Goal: Information Seeking & Learning: Compare options

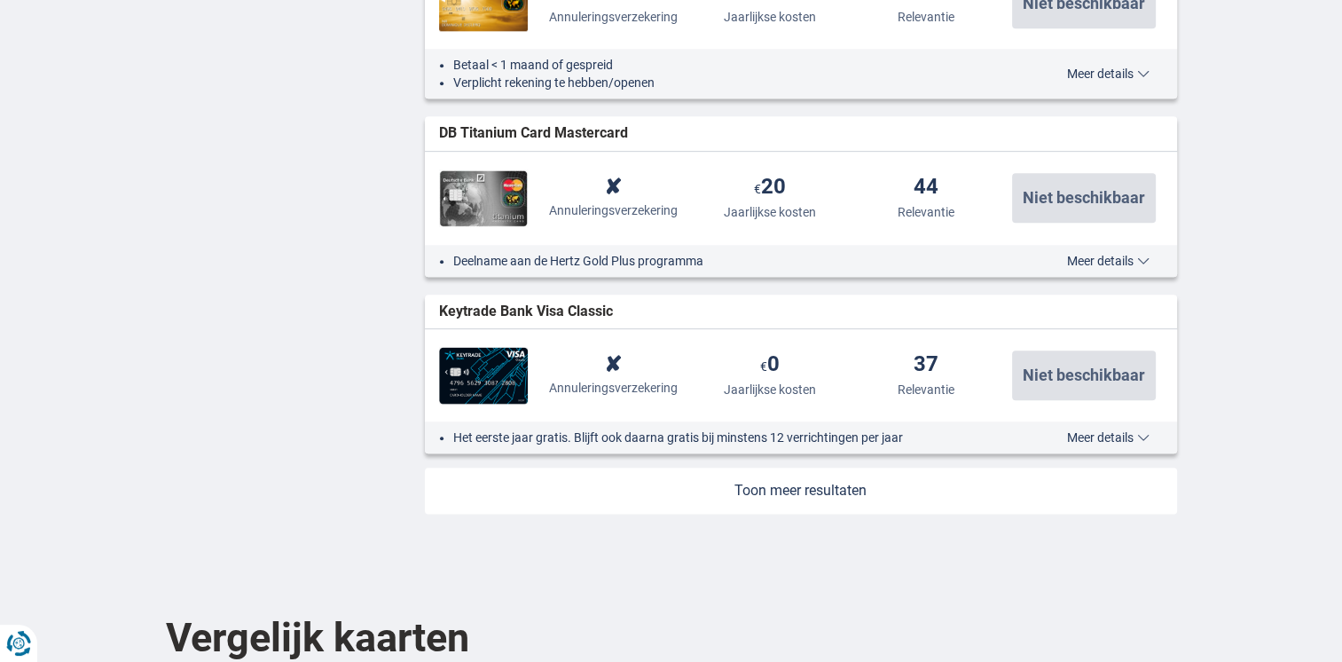
scroll to position [2129, 0]
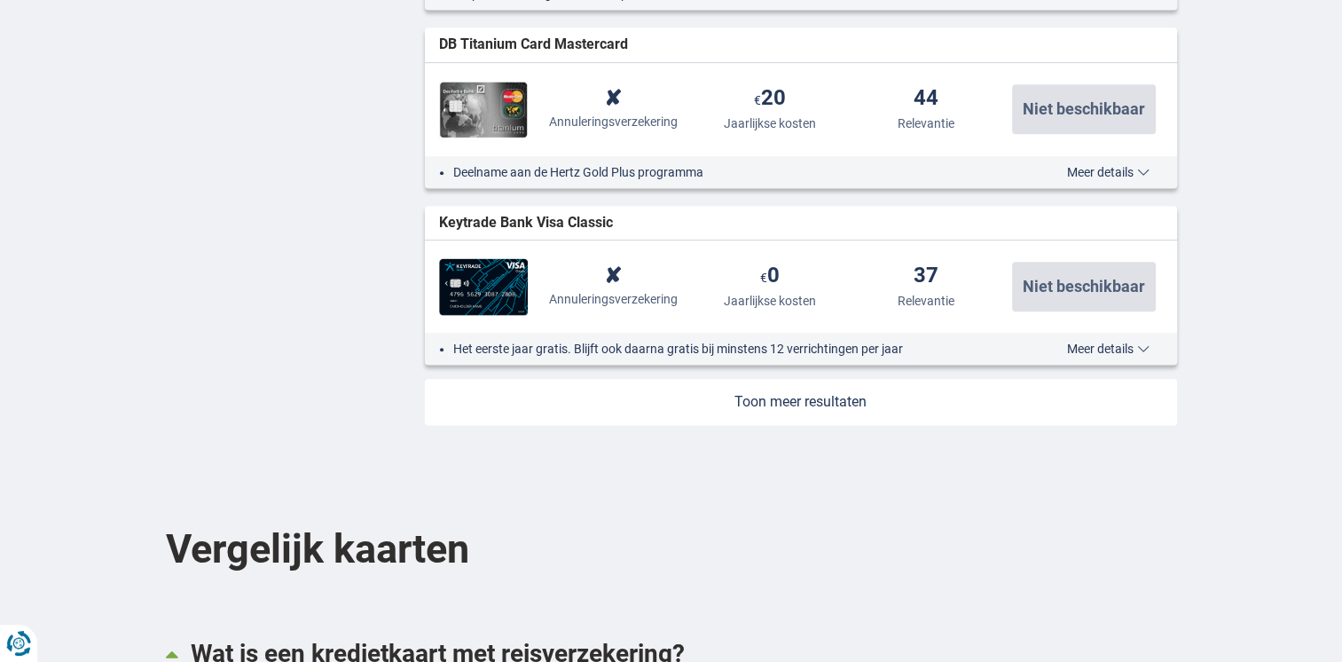
click at [778, 403] on link at bounding box center [801, 402] width 752 height 46
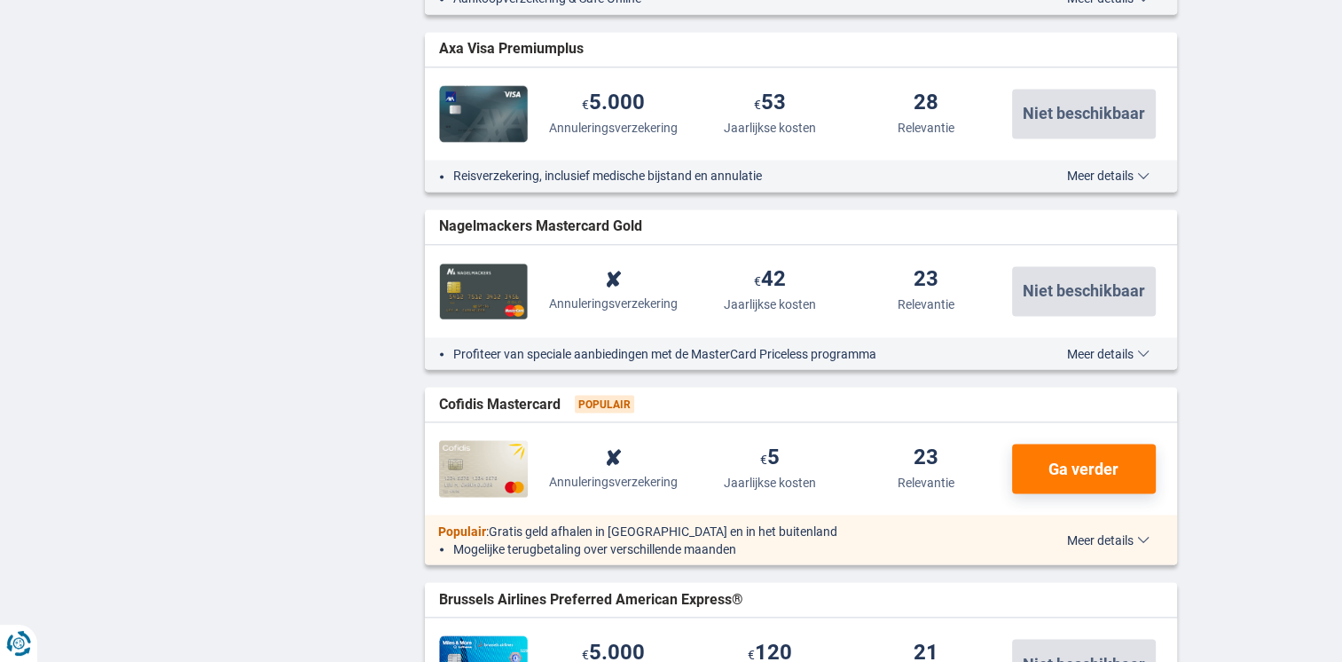
scroll to position [3016, 0]
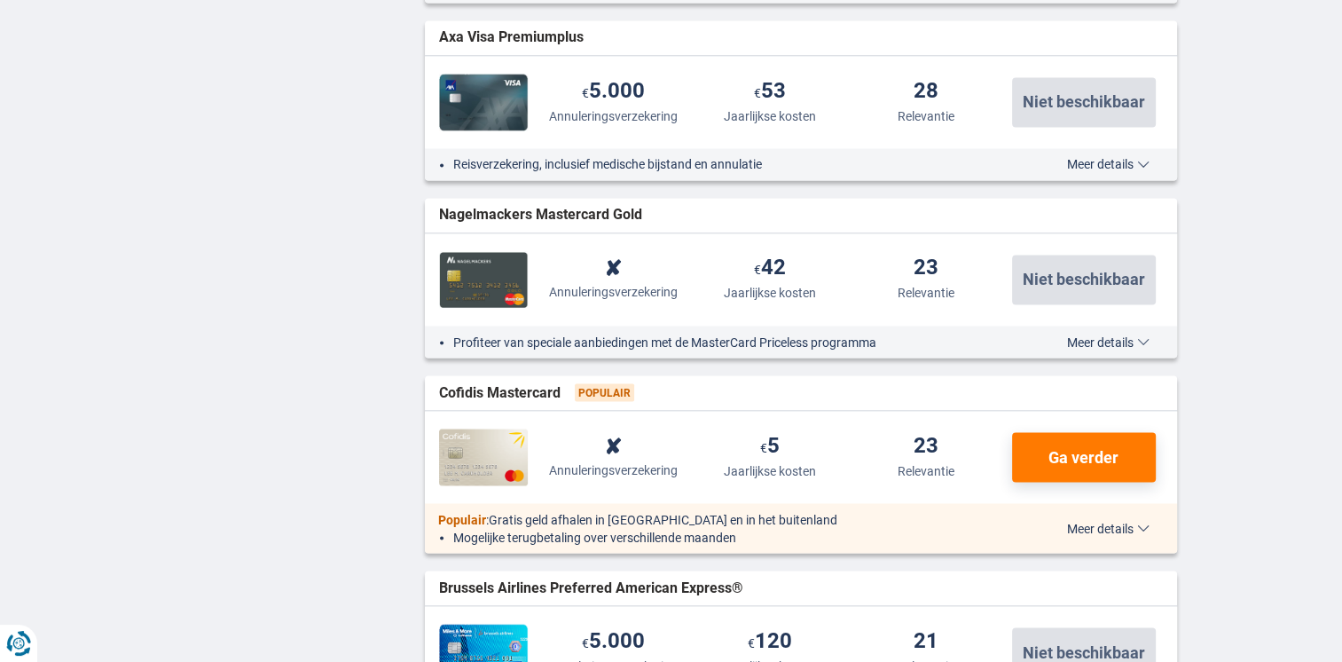
click at [1139, 335] on span "Meer details" at bounding box center [1108, 341] width 83 height 12
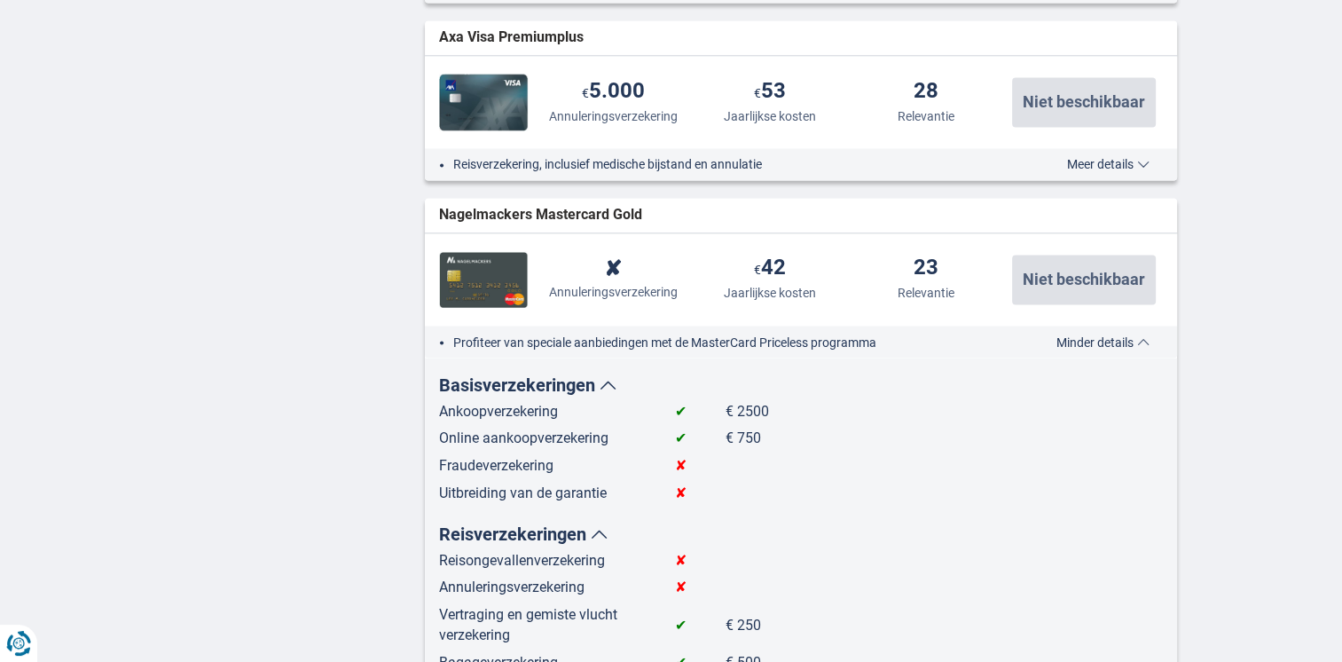
click at [1104, 343] on span "Minder details" at bounding box center [1103, 341] width 93 height 12
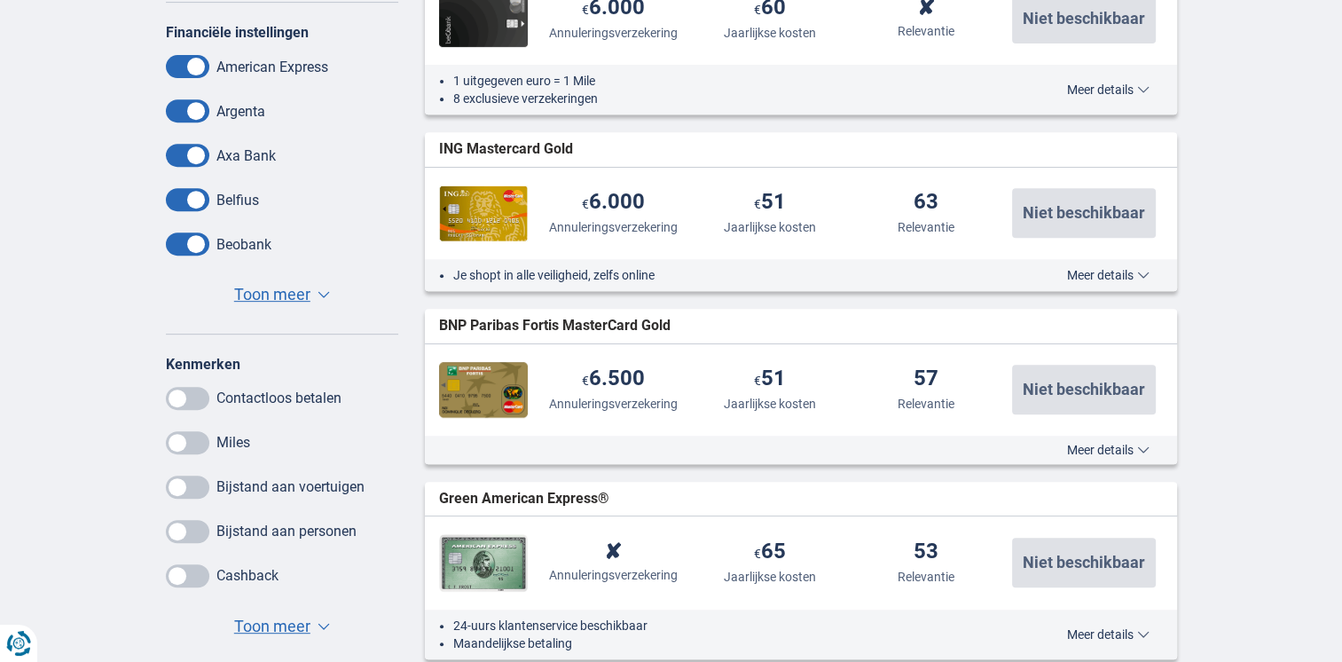
scroll to position [710, 0]
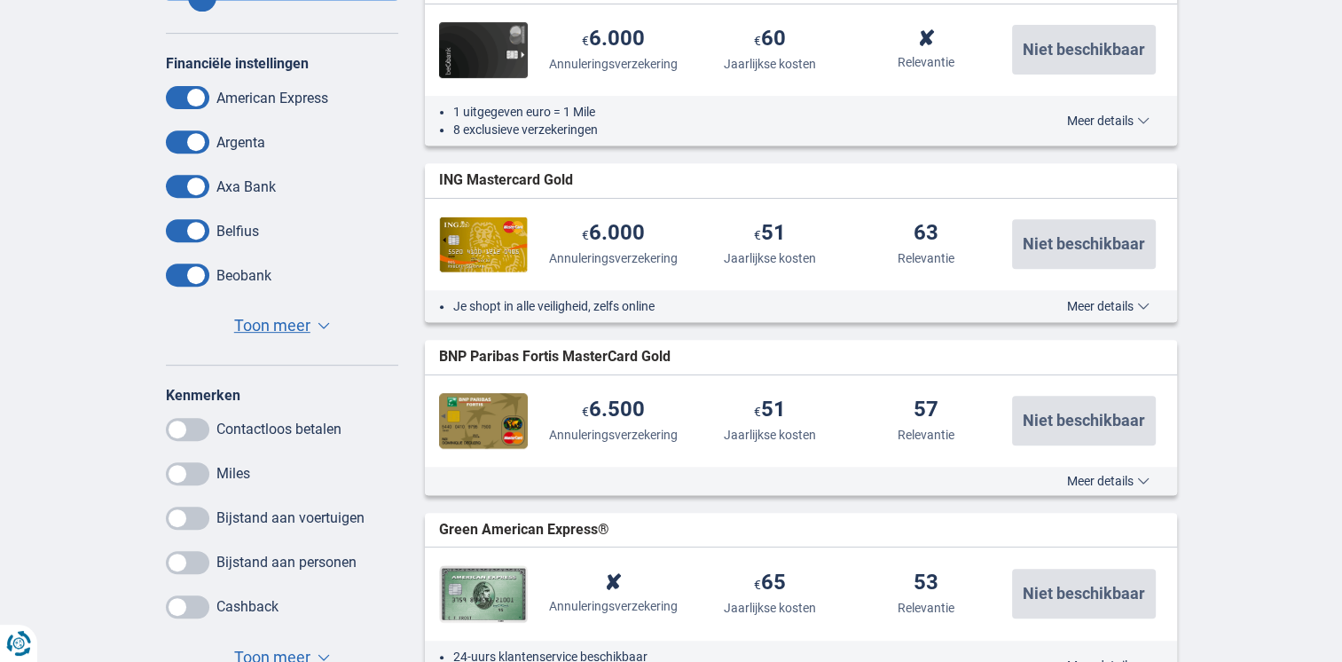
click at [278, 318] on span "Toon meer" at bounding box center [272, 325] width 76 height 23
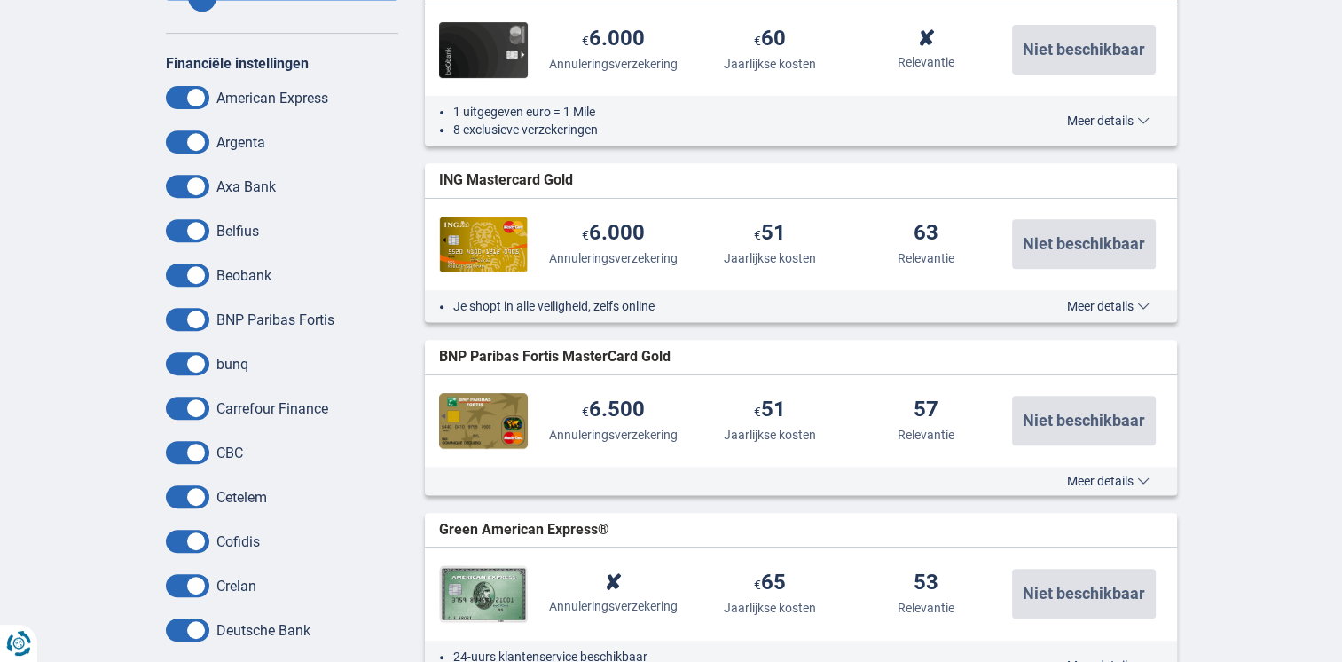
click at [185, 97] on span at bounding box center [187, 97] width 43 height 23
click at [0, 0] on input "checkbox" at bounding box center [0, 0] width 0 height 0
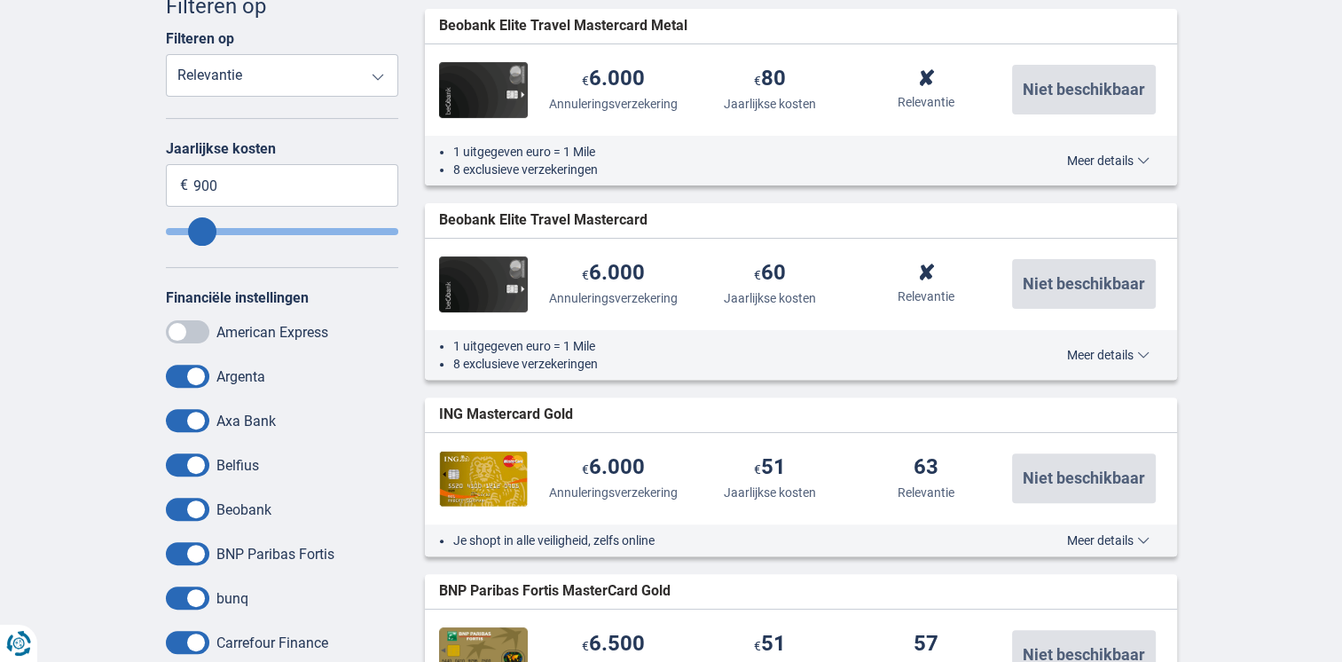
scroll to position [532, 0]
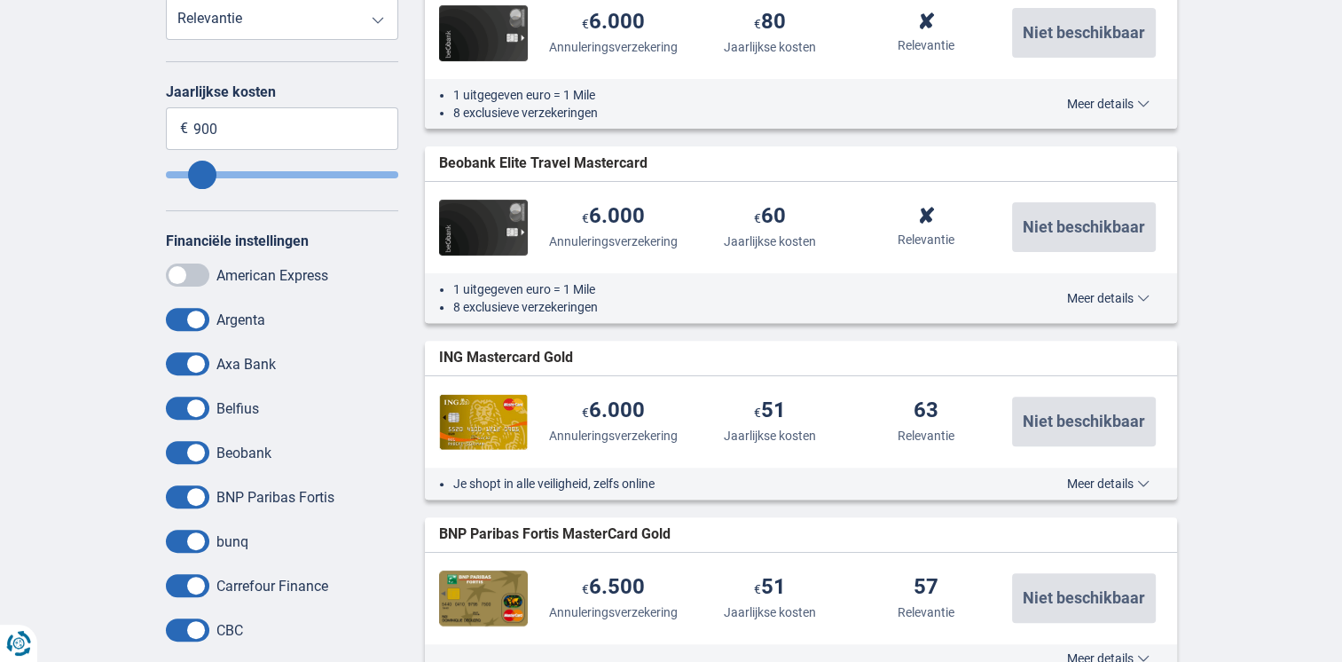
click at [183, 320] on span at bounding box center [187, 319] width 43 height 23
click at [0, 0] on input "checkbox" at bounding box center [0, 0] width 0 height 0
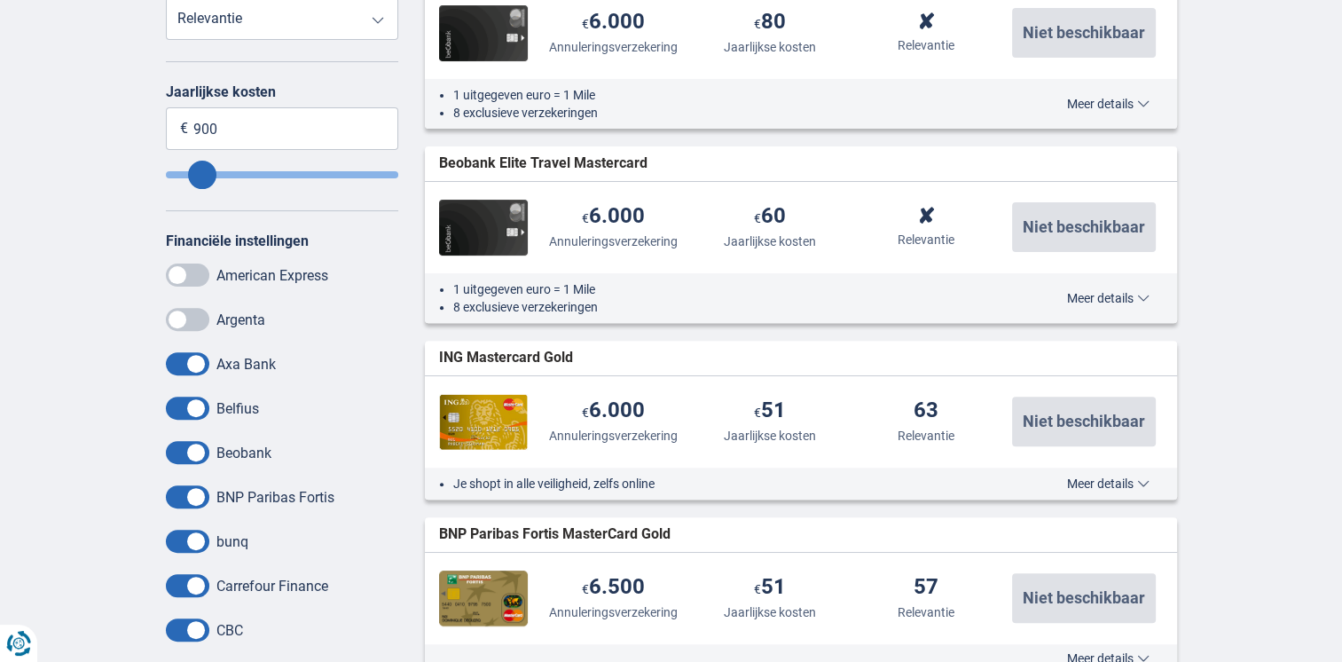
click at [177, 412] on span at bounding box center [187, 408] width 43 height 23
click at [0, 0] on input "checkbox" at bounding box center [0, 0] width 0 height 0
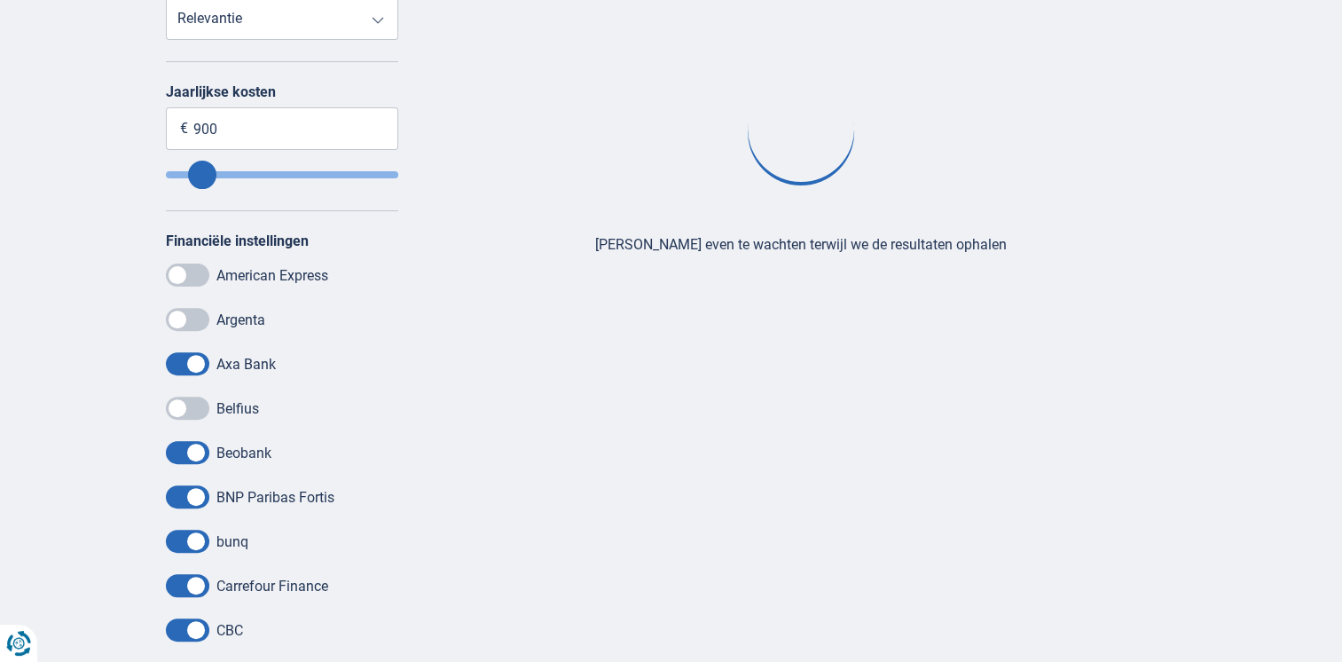
click at [177, 460] on span at bounding box center [187, 452] width 43 height 23
click at [0, 0] on input "checkbox" at bounding box center [0, 0] width 0 height 0
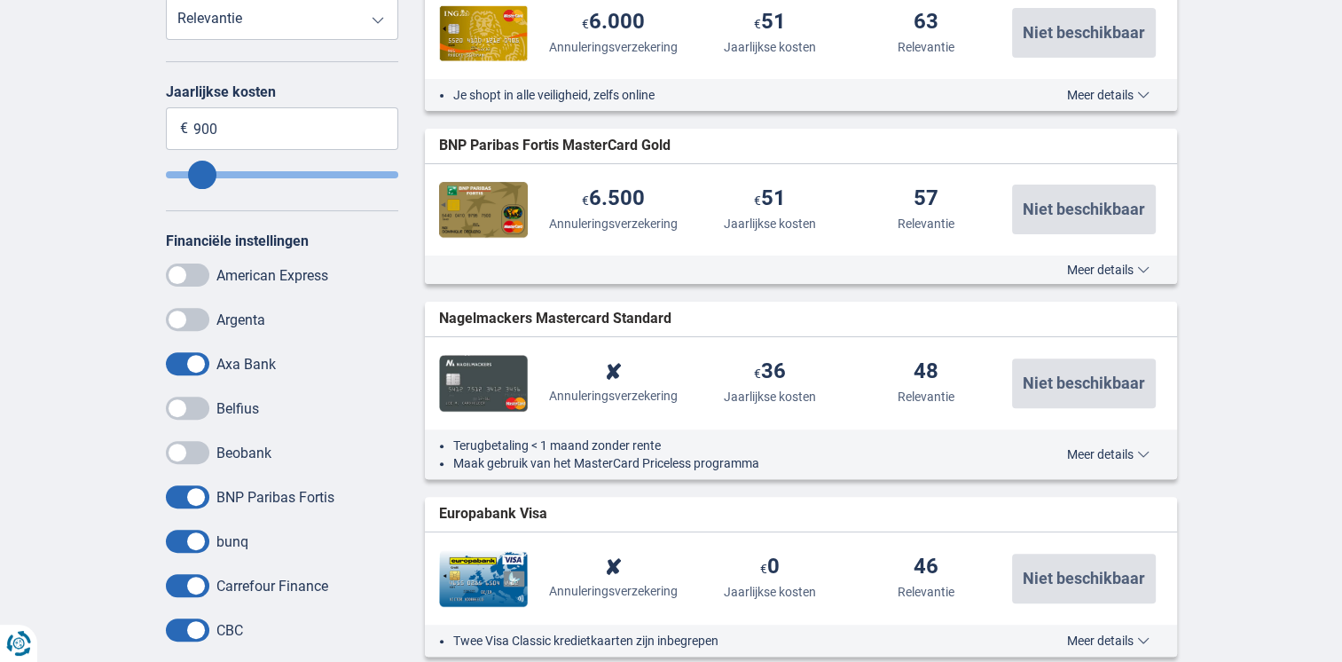
click at [177, 502] on span at bounding box center [187, 496] width 43 height 23
click at [0, 0] on input "checkbox" at bounding box center [0, 0] width 0 height 0
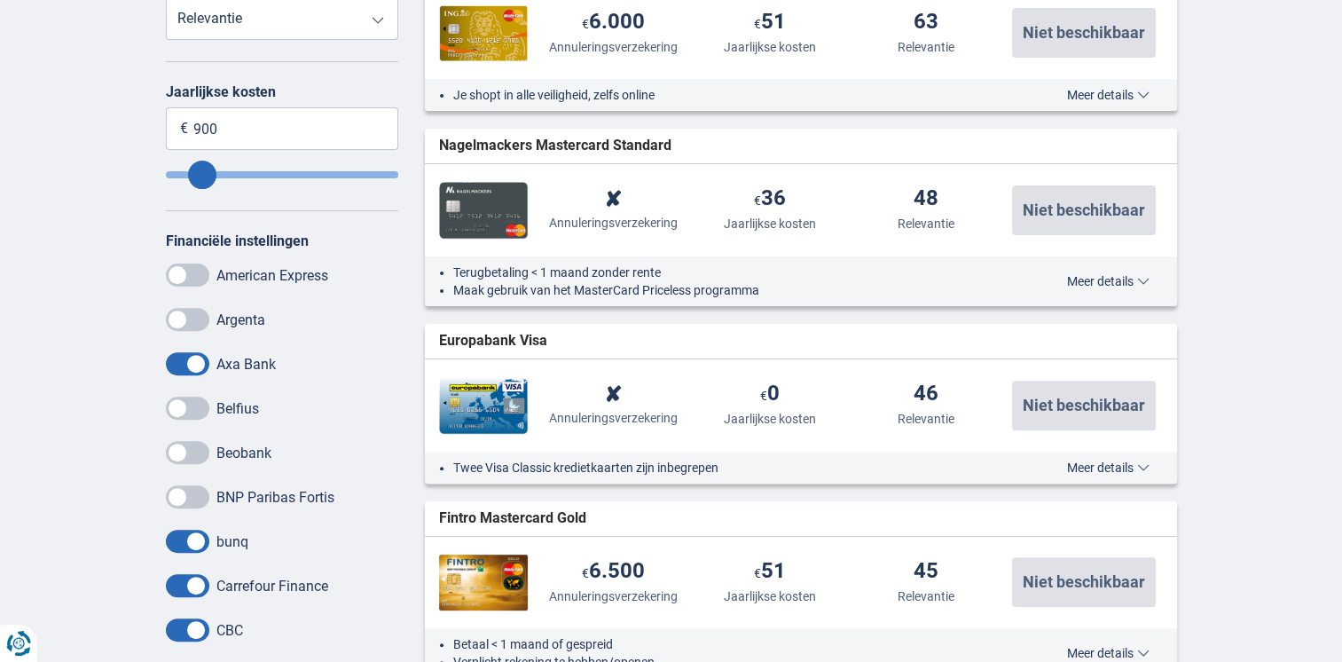
click at [176, 544] on span at bounding box center [187, 541] width 43 height 23
click at [0, 0] on input "checkbox" at bounding box center [0, 0] width 0 height 0
click at [178, 584] on span at bounding box center [187, 585] width 43 height 23
click at [0, 0] on input "checkbox" at bounding box center [0, 0] width 0 height 0
click at [174, 623] on span at bounding box center [187, 629] width 43 height 23
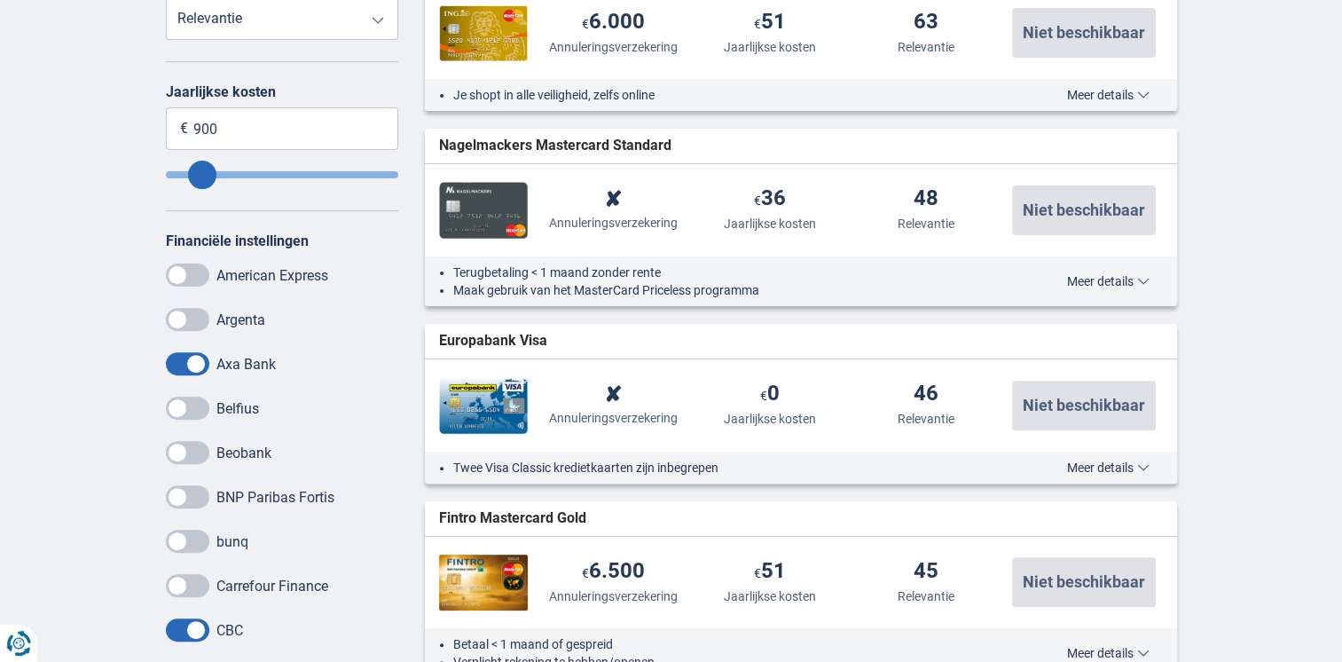
click at [0, 0] on input "checkbox" at bounding box center [0, 0] width 0 height 0
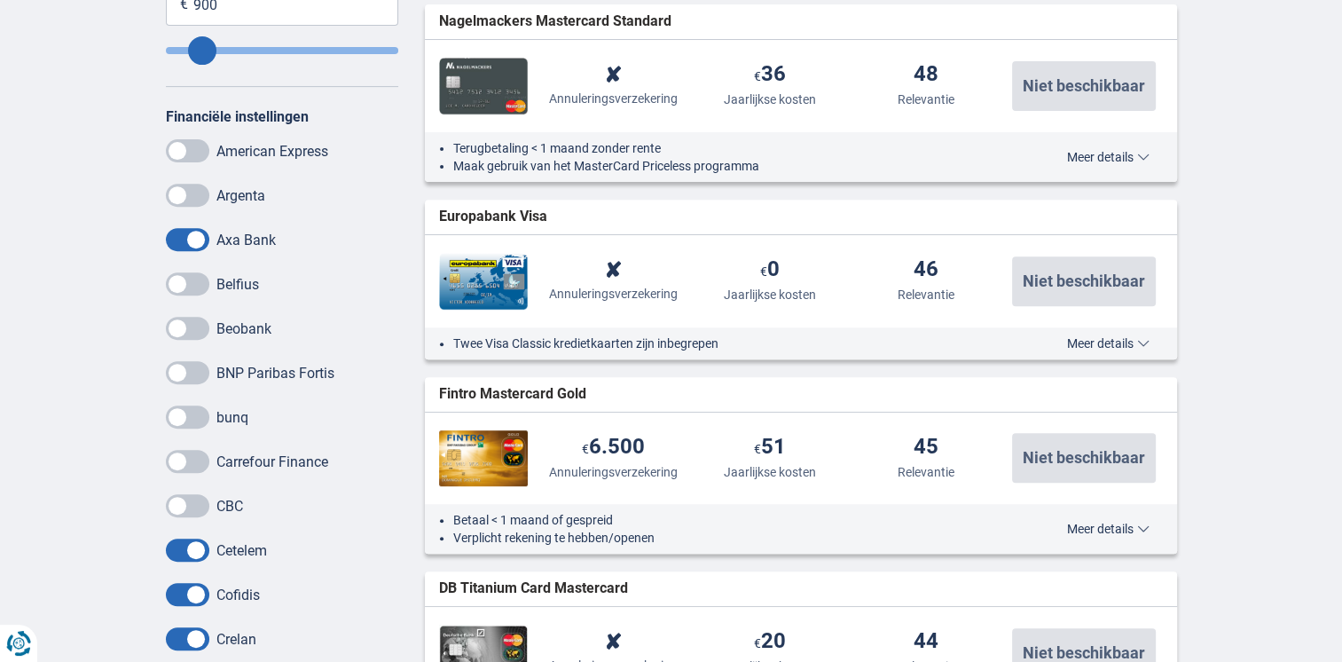
scroll to position [710, 0]
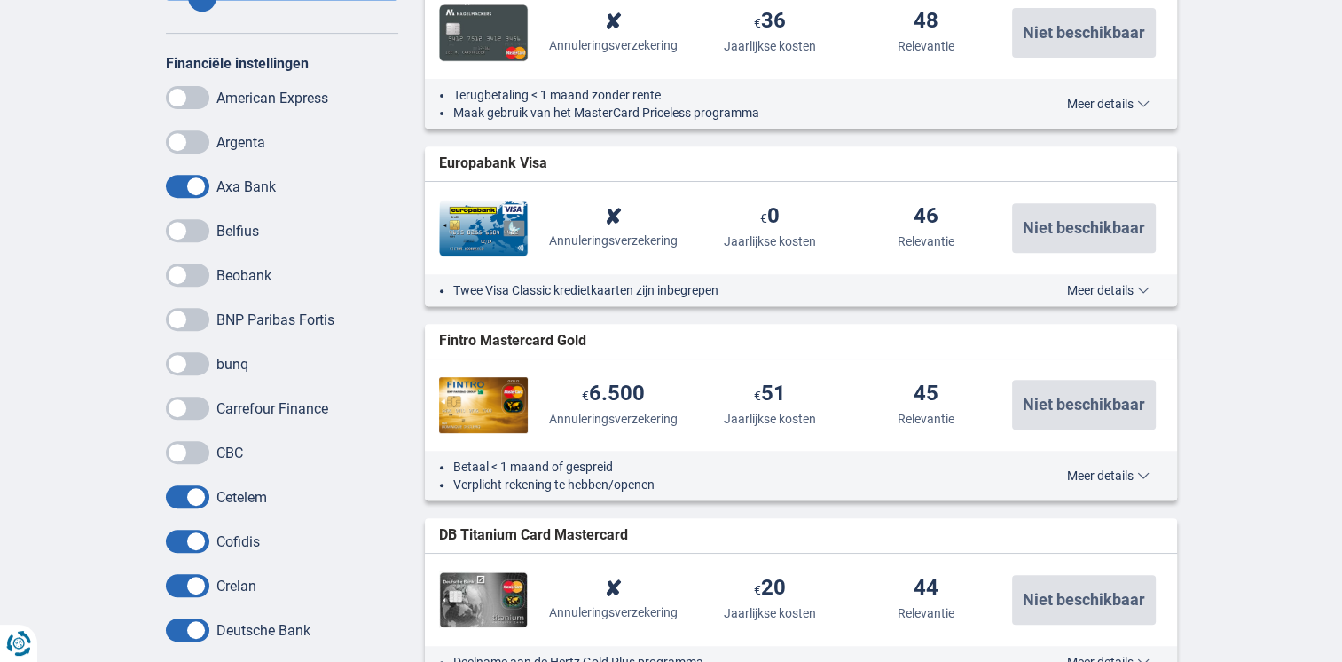
click at [172, 507] on span at bounding box center [187, 496] width 43 height 23
click at [0, 0] on input "checkbox" at bounding box center [0, 0] width 0 height 0
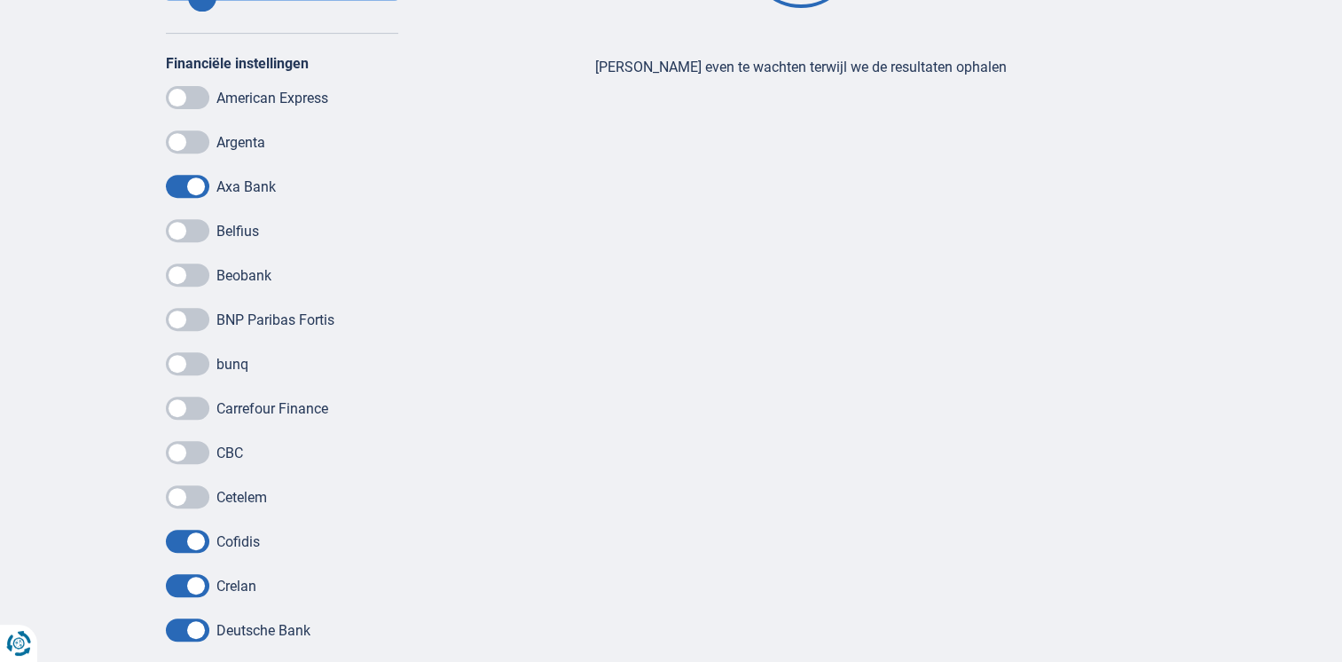
click at [172, 551] on span at bounding box center [187, 541] width 43 height 23
click at [0, 0] on input "checkbox" at bounding box center [0, 0] width 0 height 0
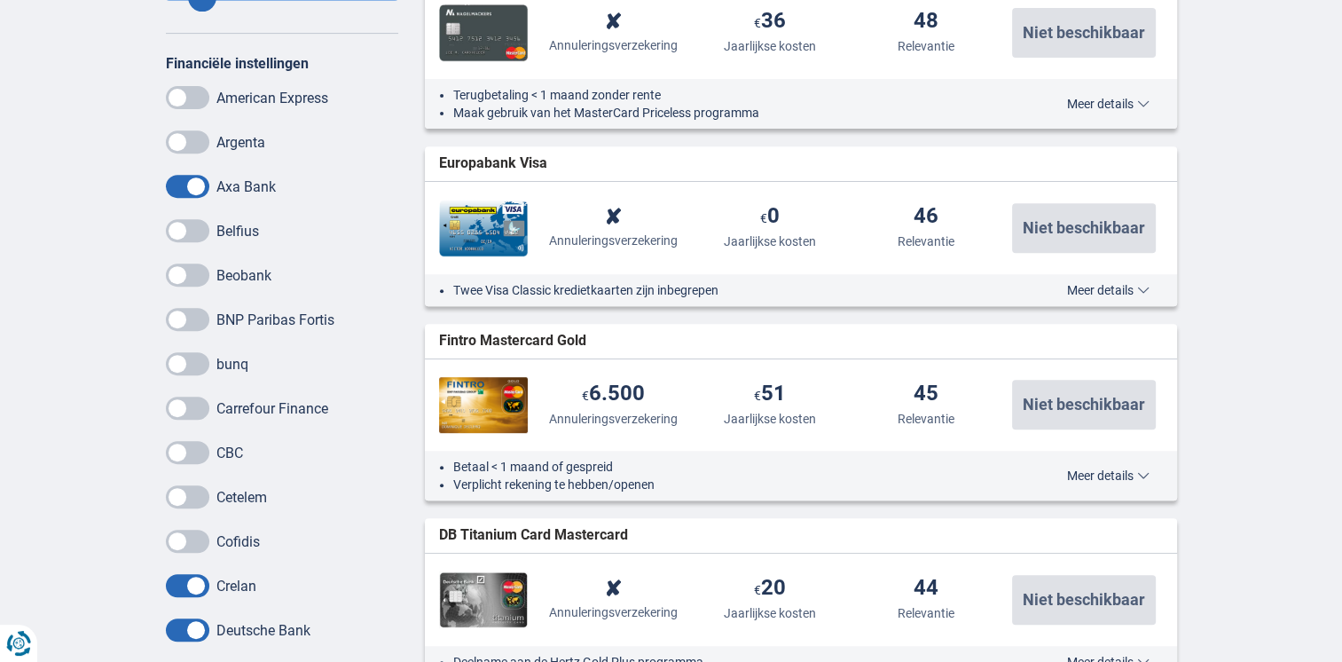
click at [171, 586] on span at bounding box center [187, 585] width 43 height 23
click at [0, 0] on input "checkbox" at bounding box center [0, 0] width 0 height 0
drag, startPoint x: 179, startPoint y: 629, endPoint x: 190, endPoint y: 623, distance: 12.3
click at [180, 628] on span at bounding box center [187, 629] width 43 height 23
click at [0, 0] on input "checkbox" at bounding box center [0, 0] width 0 height 0
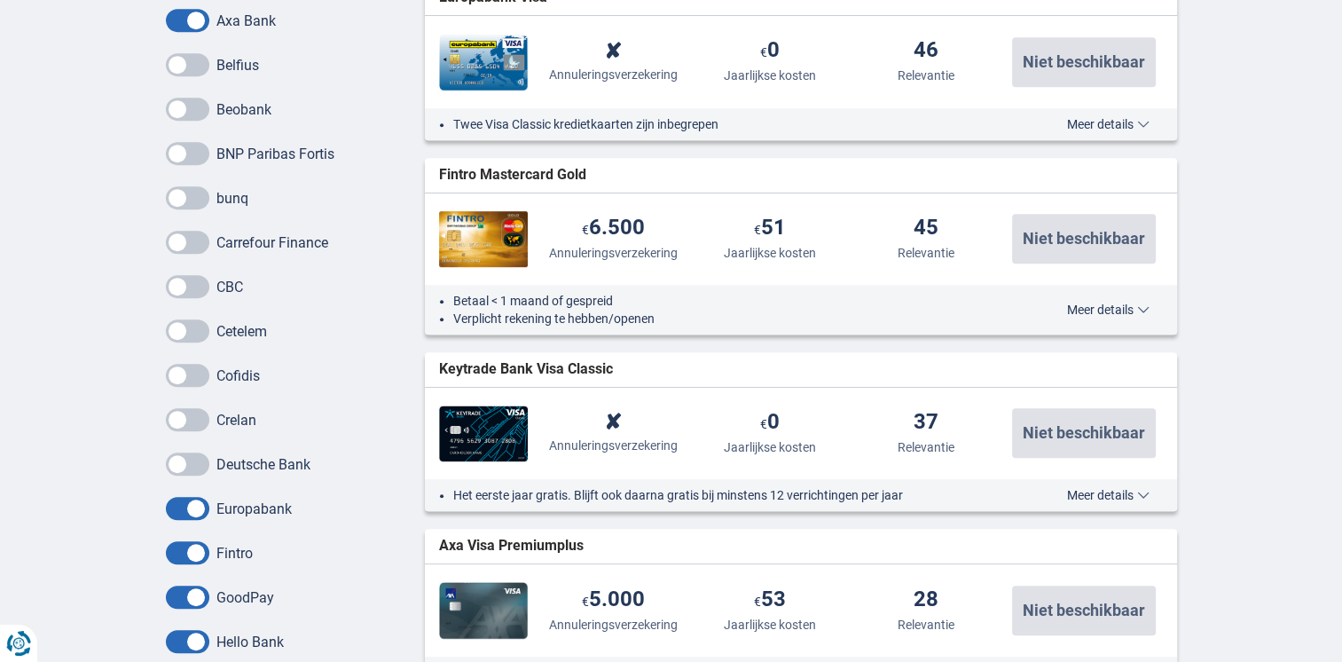
scroll to position [887, 0]
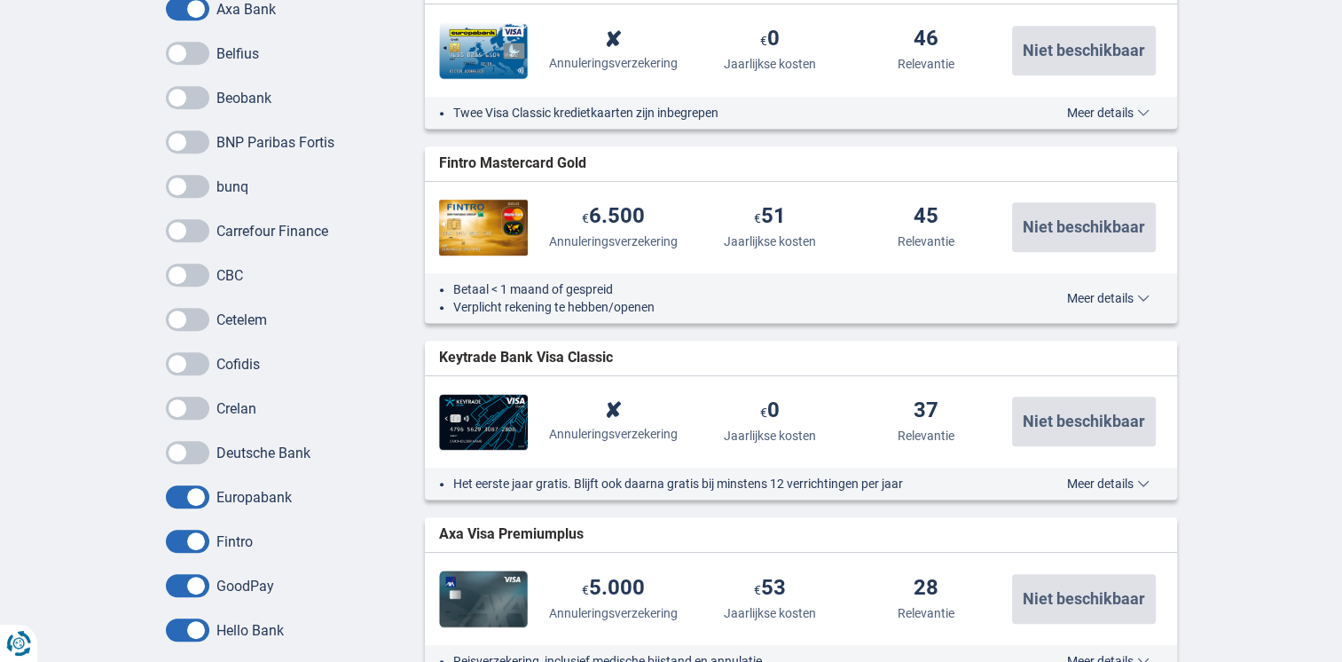
click at [174, 501] on span at bounding box center [187, 496] width 43 height 23
click at [0, 0] on input "checkbox" at bounding box center [0, 0] width 0 height 0
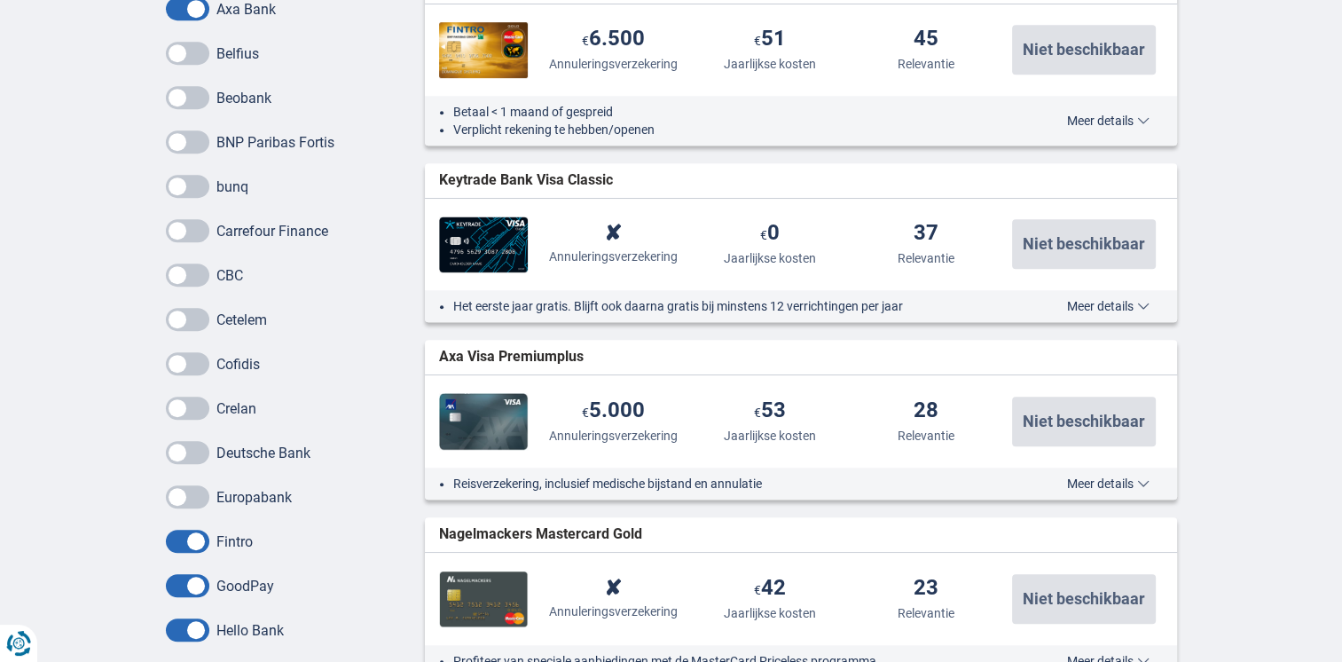
click at [181, 540] on span at bounding box center [187, 541] width 43 height 23
click at [0, 0] on input "checkbox" at bounding box center [0, 0] width 0 height 0
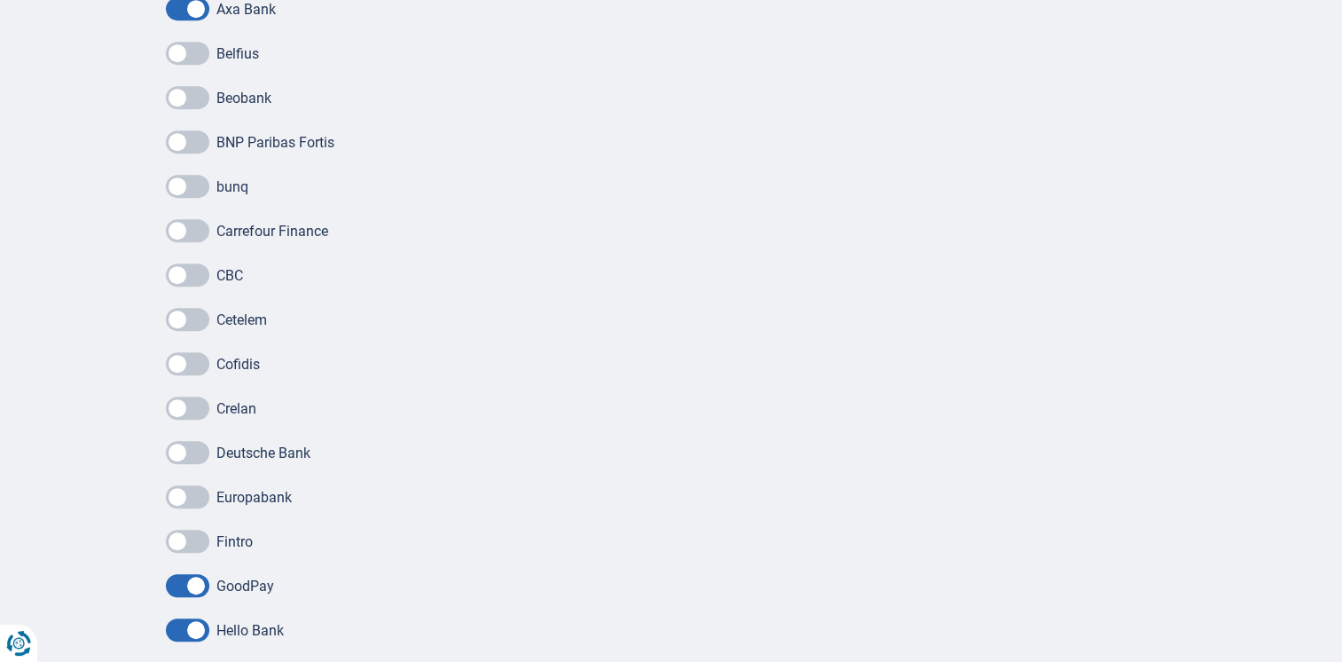
click at [172, 598] on div "BNP Paribas Fortis bunq Carrefour Finance CBC Cetelem Cofidis Crelan Deutsche B…" at bounding box center [282, 541] width 233 height 822
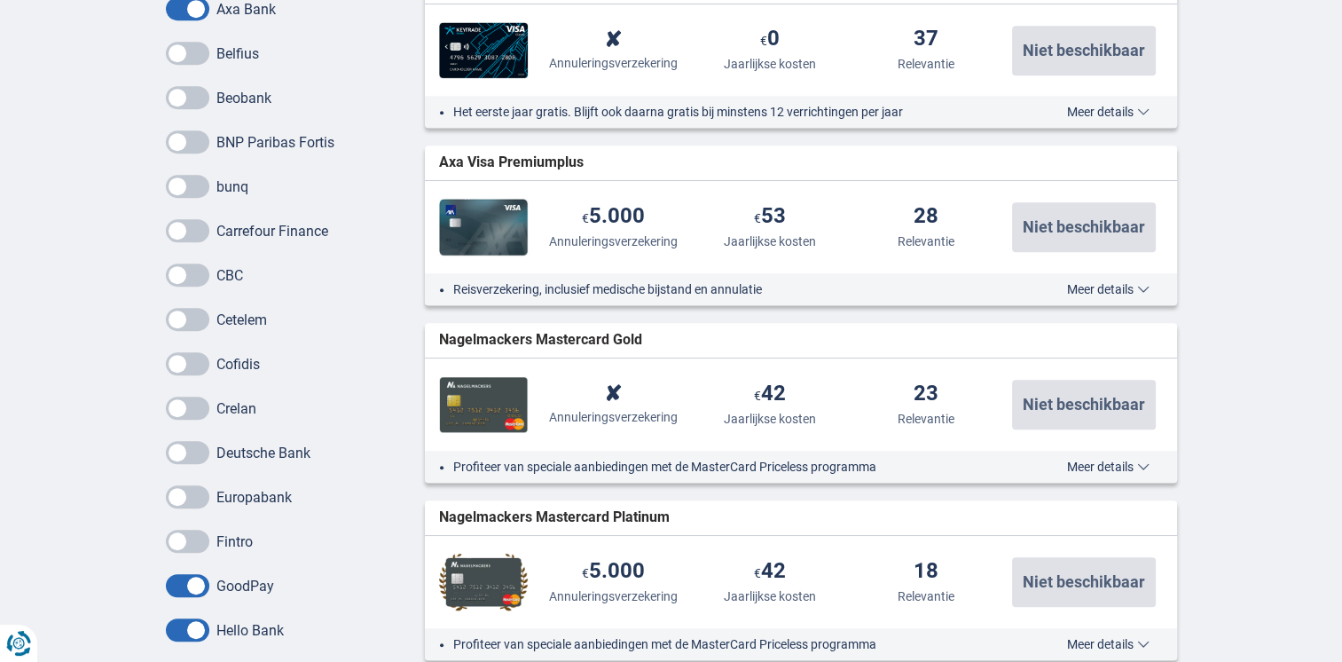
click at [174, 587] on span at bounding box center [187, 585] width 43 height 23
click at [0, 0] on input "checkbox" at bounding box center [0, 0] width 0 height 0
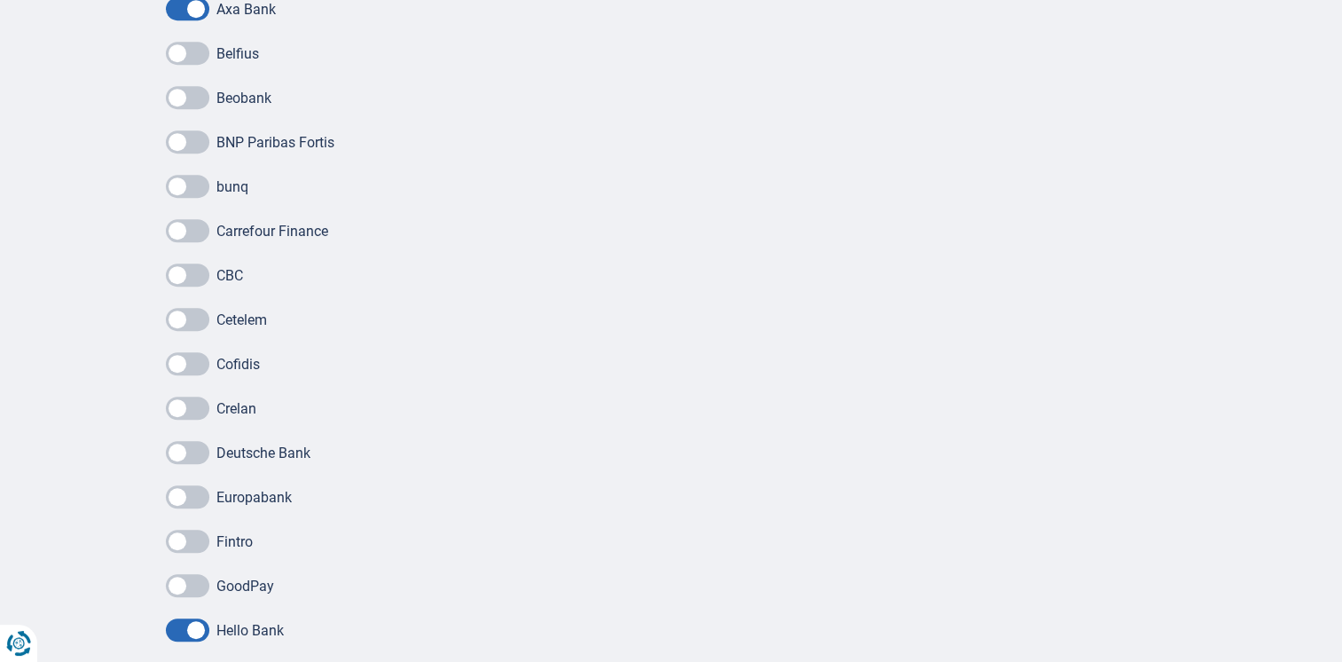
click at [171, 630] on span at bounding box center [187, 629] width 43 height 23
click at [0, 0] on input "checkbox" at bounding box center [0, 0] width 0 height 0
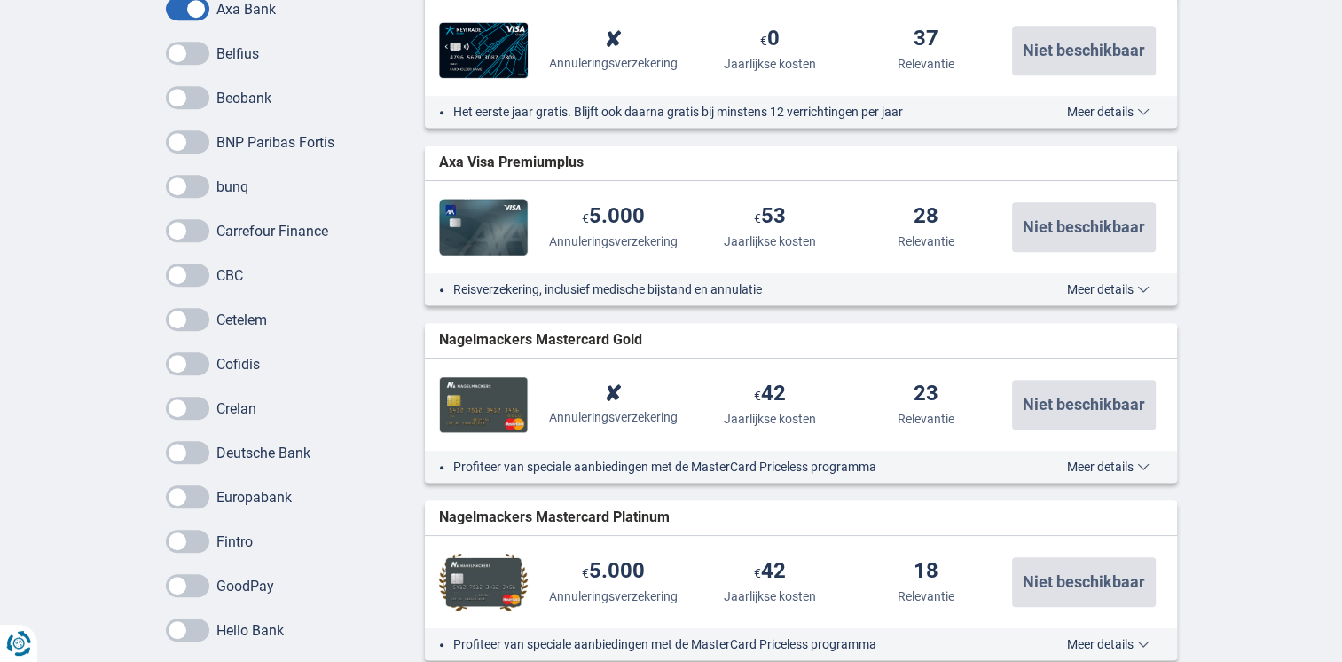
scroll to position [1065, 0]
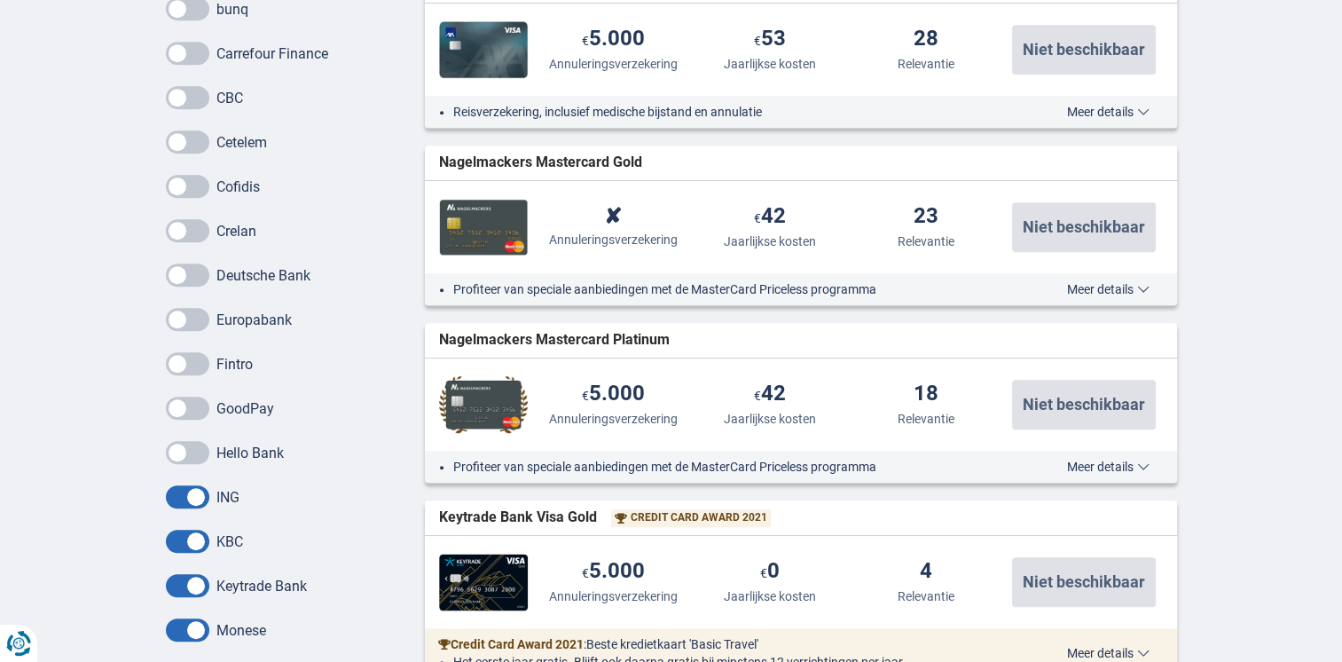
click at [190, 502] on span at bounding box center [187, 496] width 43 height 23
click at [0, 0] on input "checkbox" at bounding box center [0, 0] width 0 height 0
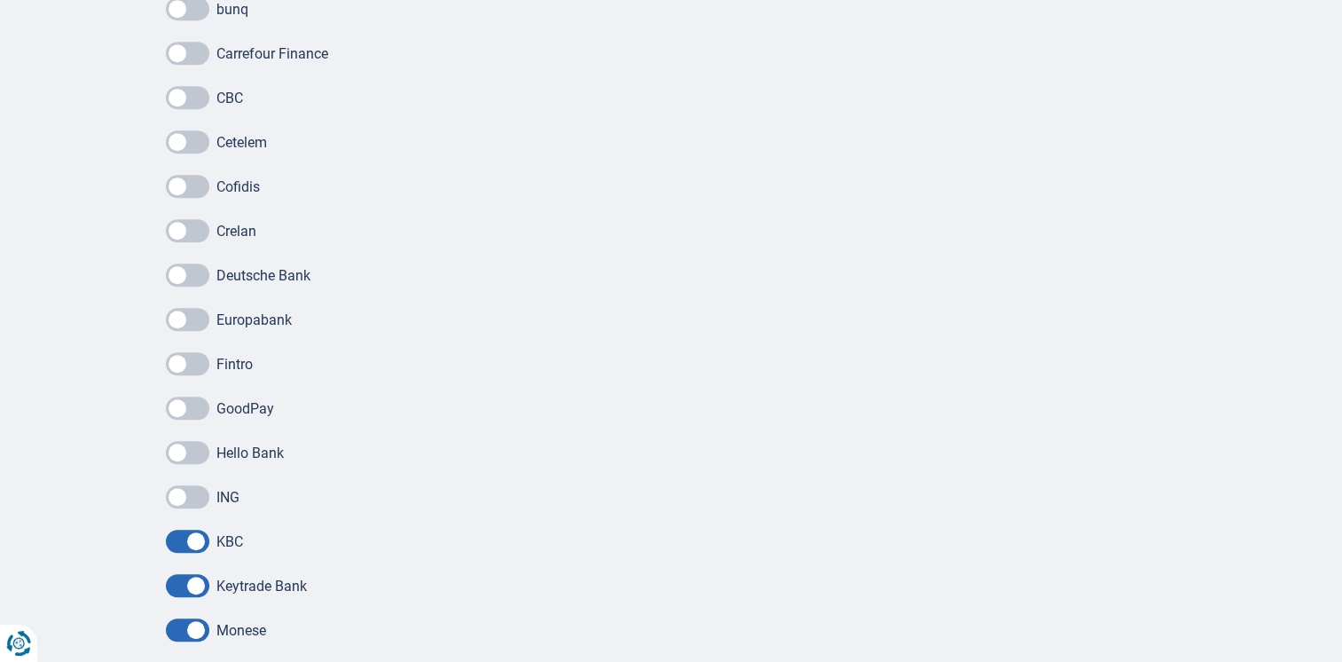
click at [185, 538] on span at bounding box center [187, 541] width 43 height 23
click at [0, 0] on input "checkbox" at bounding box center [0, 0] width 0 height 0
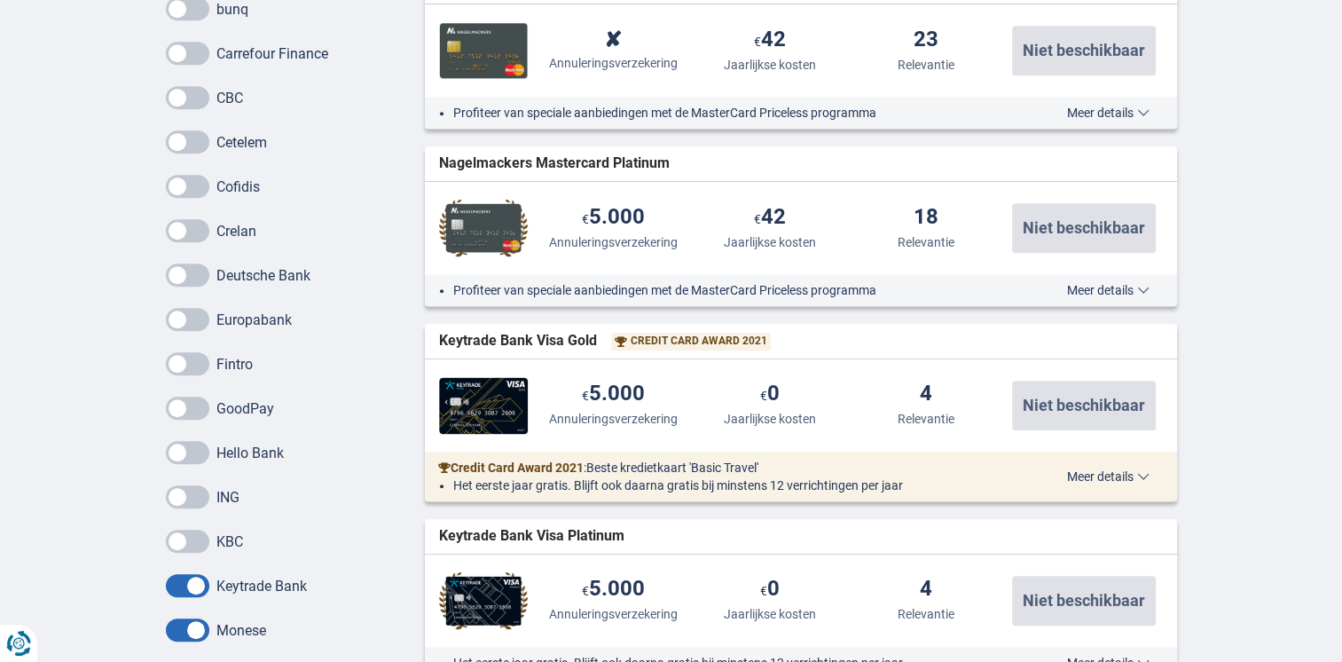
click at [177, 582] on span at bounding box center [187, 585] width 43 height 23
click at [0, 0] on input "checkbox" at bounding box center [0, 0] width 0 height 0
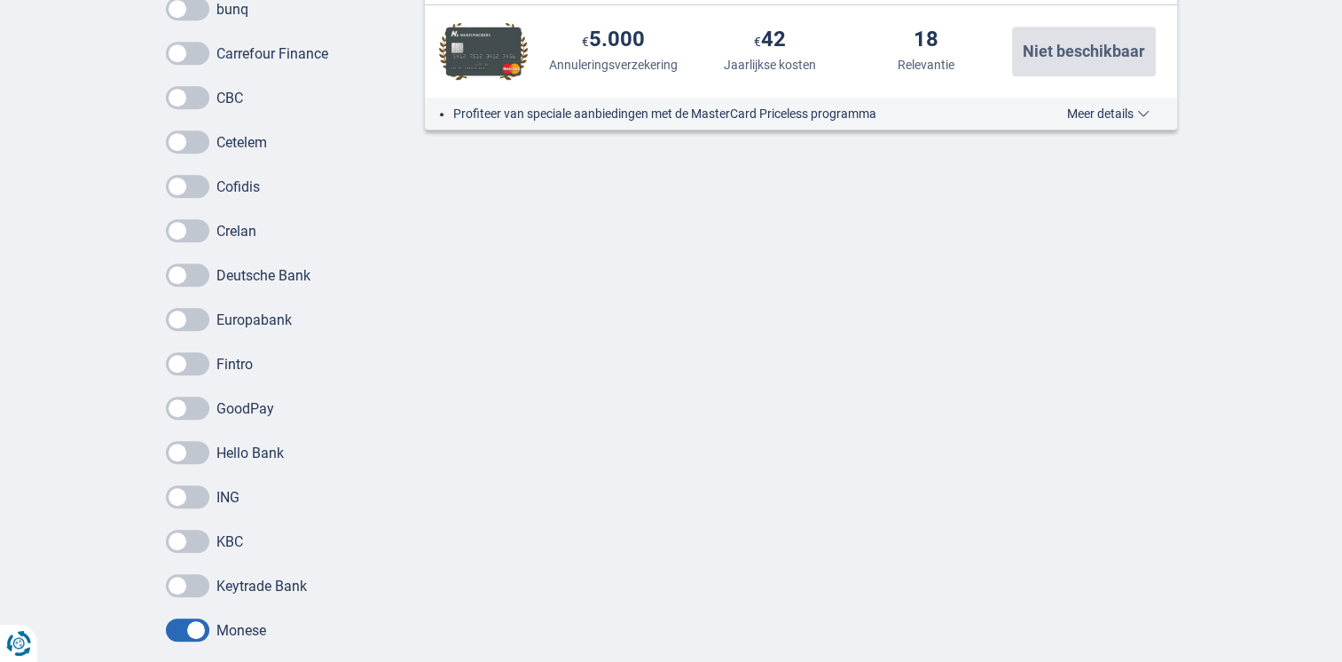
click at [182, 627] on span at bounding box center [187, 629] width 43 height 23
click at [0, 0] on input "checkbox" at bounding box center [0, 0] width 0 height 0
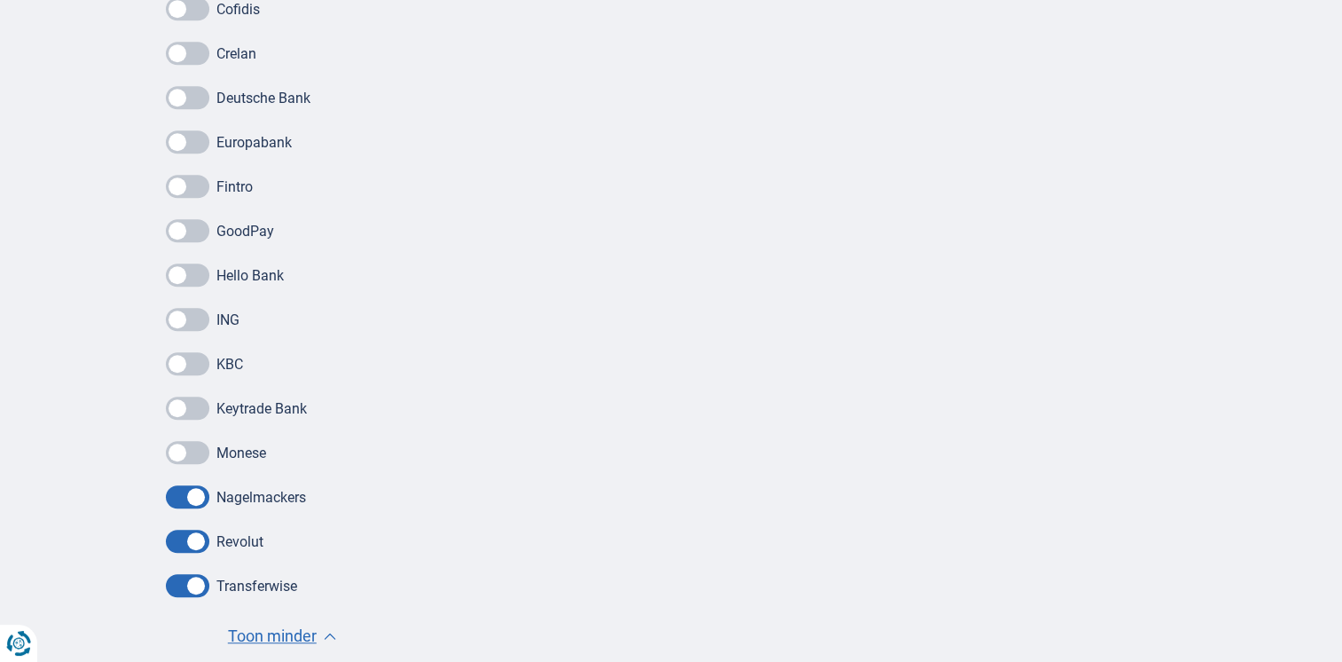
click at [188, 486] on span at bounding box center [187, 496] width 43 height 23
click at [0, 0] on input "checkbox" at bounding box center [0, 0] width 0 height 0
click at [188, 541] on span at bounding box center [187, 541] width 43 height 23
click at [0, 0] on input "checkbox" at bounding box center [0, 0] width 0 height 0
click at [180, 582] on span at bounding box center [187, 585] width 43 height 23
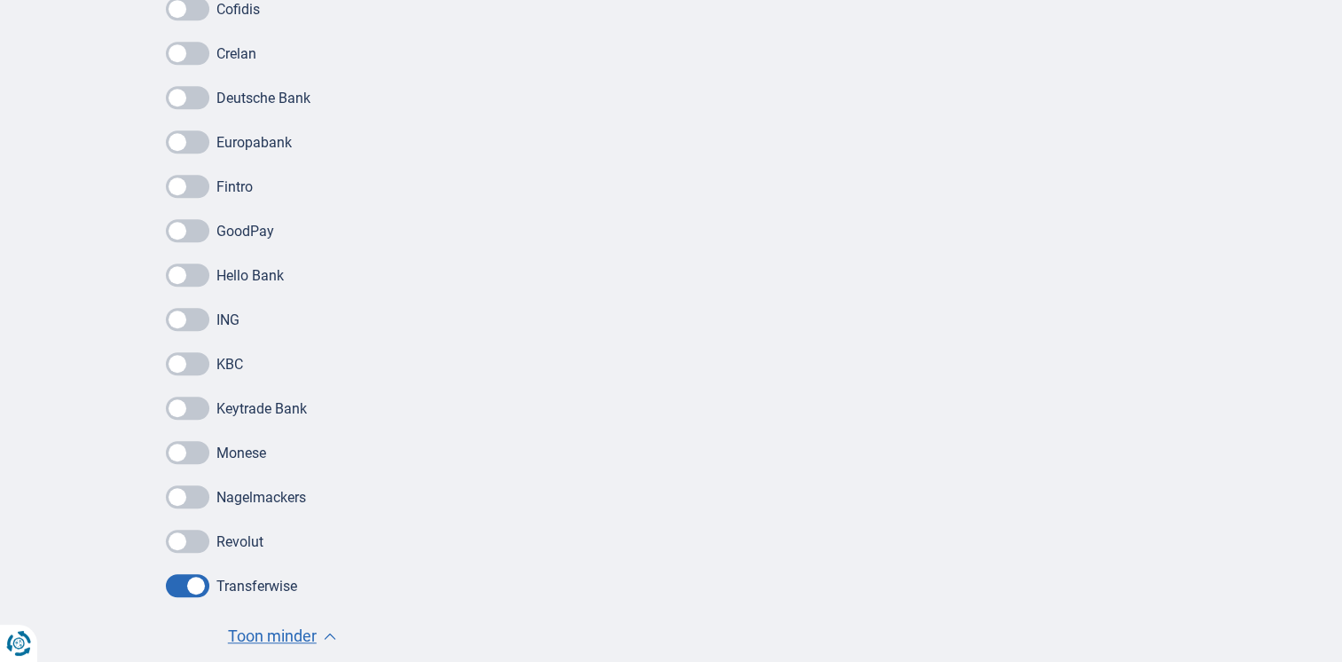
click at [0, 0] on input "checkbox" at bounding box center [0, 0] width 0 height 0
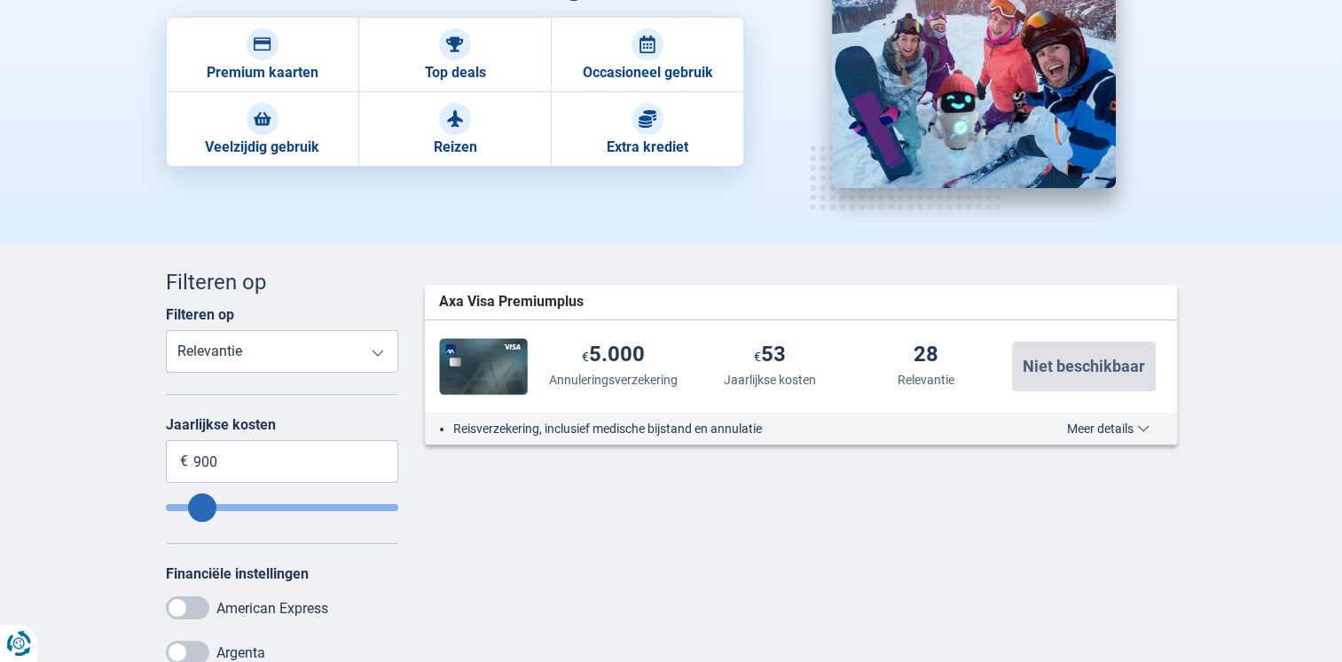
scroll to position [177, 0]
